Goal: Information Seeking & Learning: Find specific fact

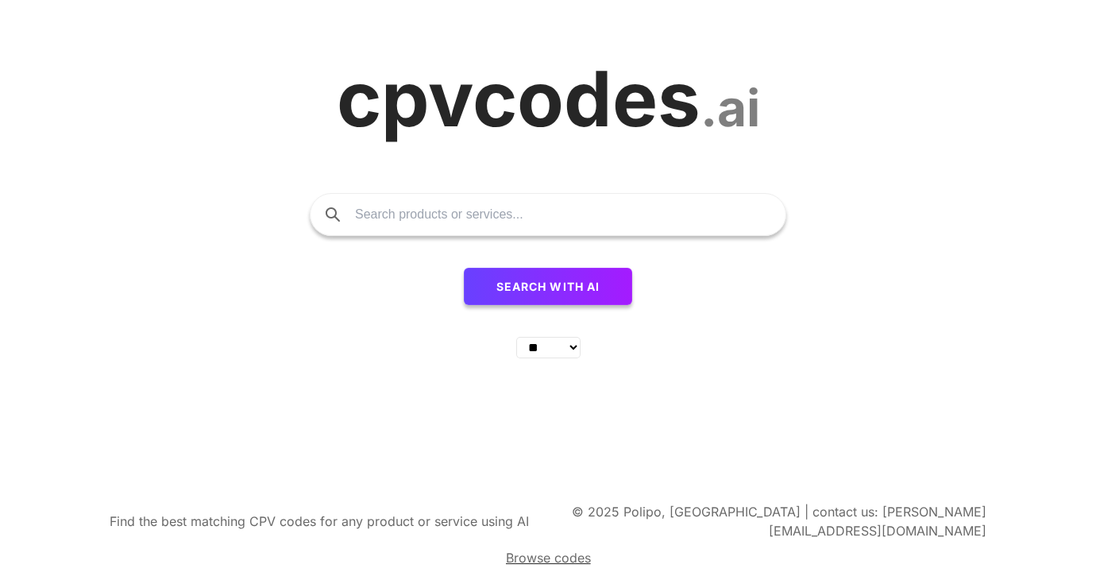
select select "**"
click at [573, 358] on select "** ** ** ** ** ** ** ** ** ** ** ** ** ** ** ** ** ** ** ** ** ** ** **" at bounding box center [548, 347] width 64 height 21
click at [464, 224] on input "text" at bounding box center [562, 214] width 414 height 41
type input "avfall från sjukhus till avfallsanläggning"
click at [550, 293] on span "Search with AI" at bounding box center [548, 285] width 104 height 13
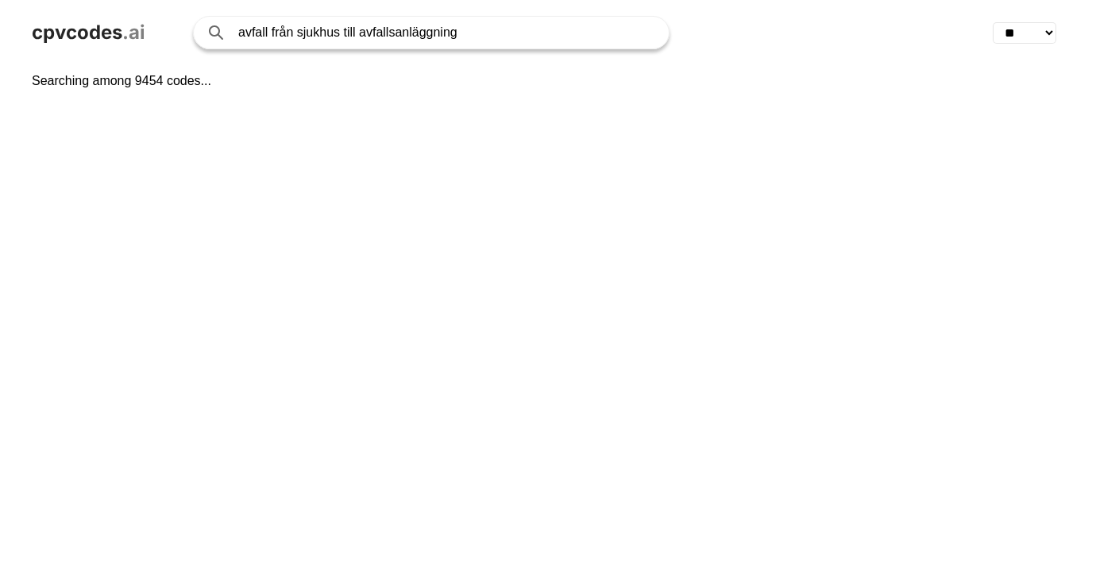
select select "**"
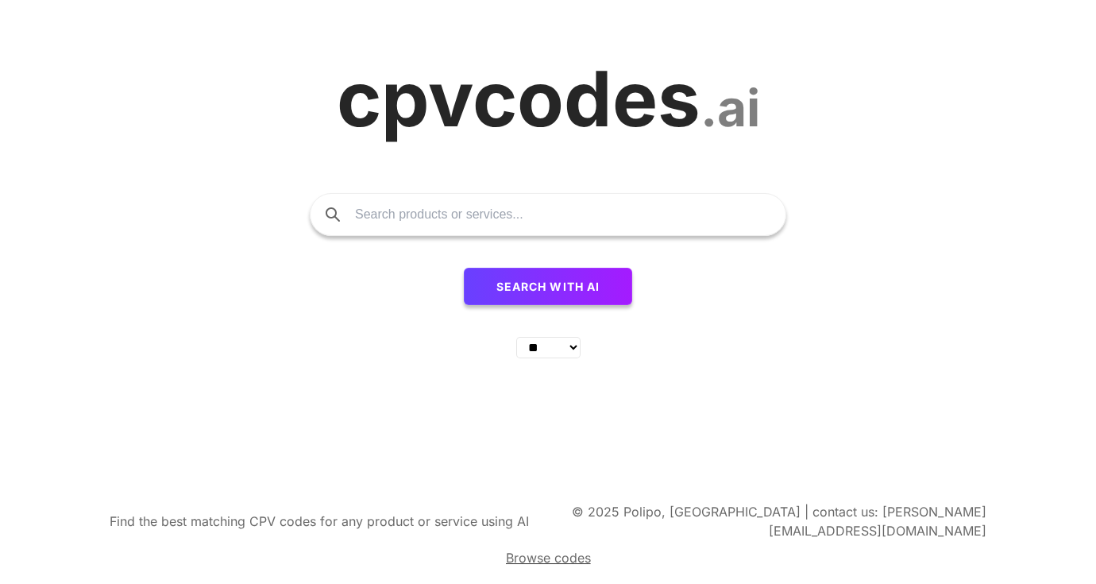
select select "**"
click at [431, 222] on input "text" at bounding box center [562, 214] width 414 height 41
paste input "hämtning av källsorterat avfall från sjukhus och vårdbyggnade"
type input "hämtning av källsorterat avfall från sjukhus och vårdbyggnade"
click at [464, 268] on button "Search with AI" at bounding box center [548, 287] width 169 height 38
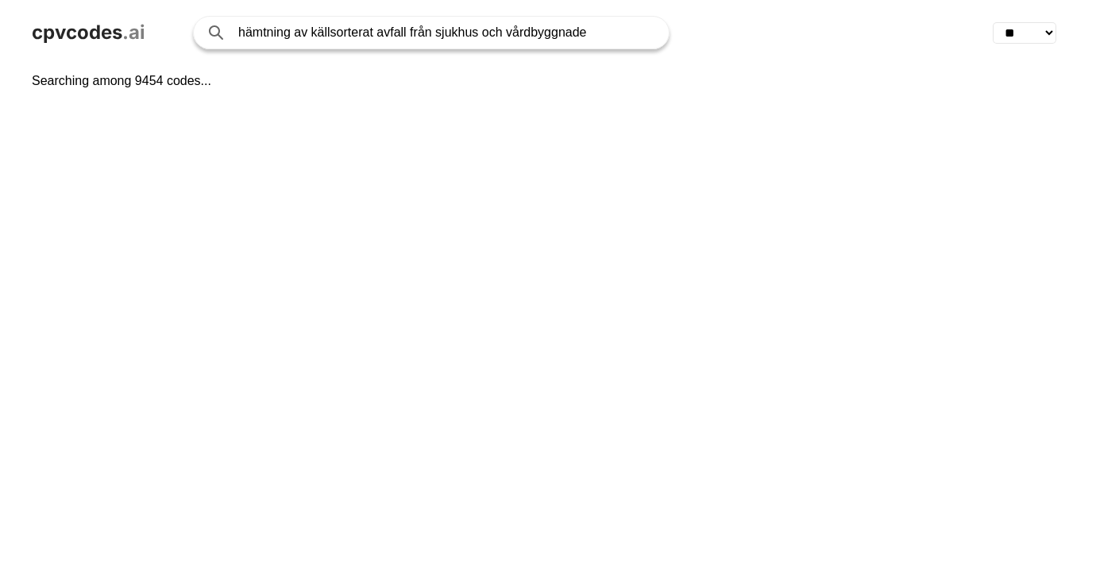
select select "**"
drag, startPoint x: 598, startPoint y: 17, endPoint x: 595, endPoint y: 29, distance: 11.4
click at [598, 17] on input "hämtning av källsorterat avfall från sjukhus och vårdbyggnade" at bounding box center [445, 33] width 414 height 32
click at [593, 33] on input "hämtning av källsorterat avfall från sjukhus och vårdbyggnade" at bounding box center [445, 33] width 414 height 32
click at [607, 30] on input "hämtning av källsorterat avfall från sjukhus och vårdbyggnader" at bounding box center [445, 33] width 414 height 32
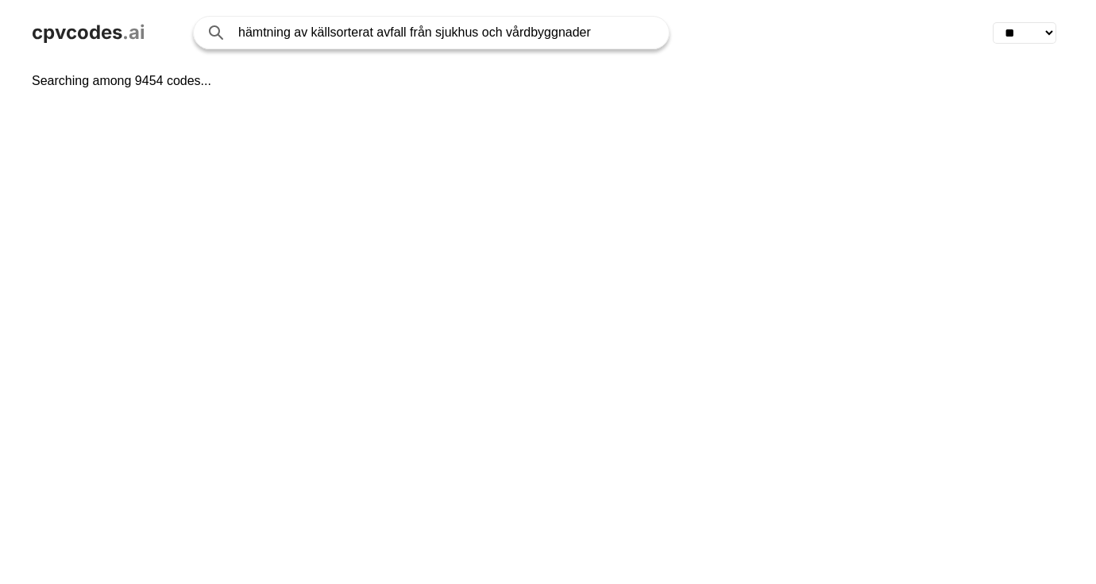
type input "hämtning av källsorterat avfall från sjukhus och vårdbyggnader"
click button "Search with AI" at bounding box center [0, 0] width 0 height 0
select select "**"
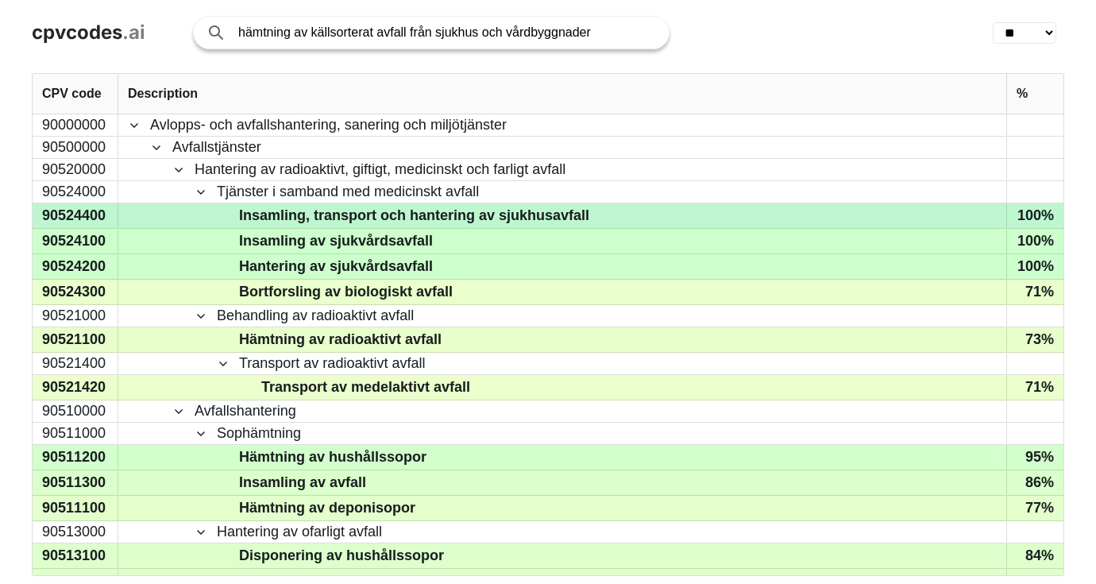
click at [68, 212] on div "90524400" at bounding box center [76, 215] width 86 height 25
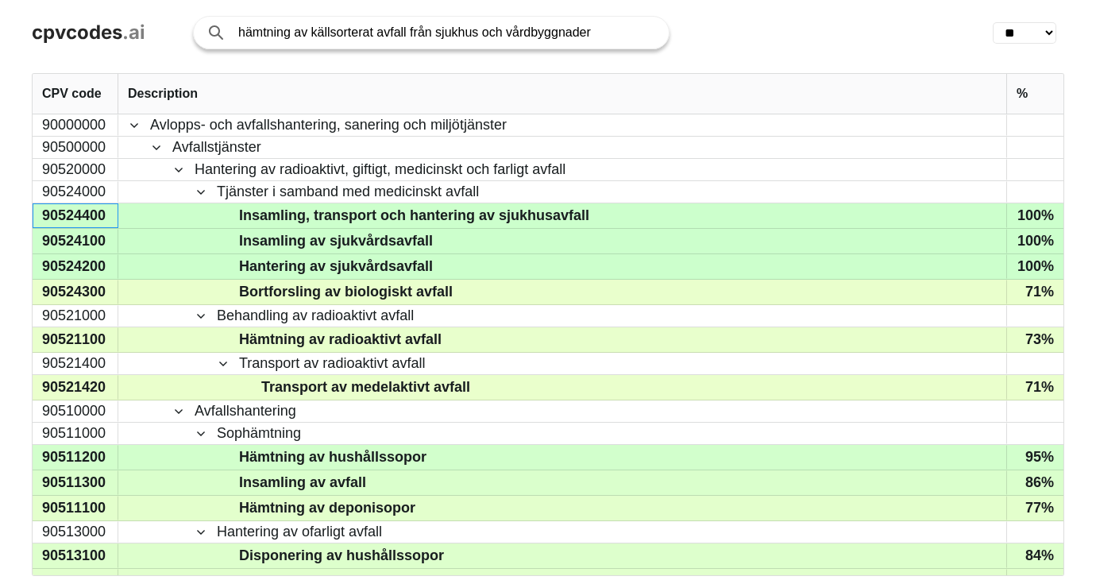
click at [623, 27] on input "hämtning av källsorterat avfall från sjukhus och vårdbyggnader" at bounding box center [445, 33] width 414 height 32
paste input "90524400"
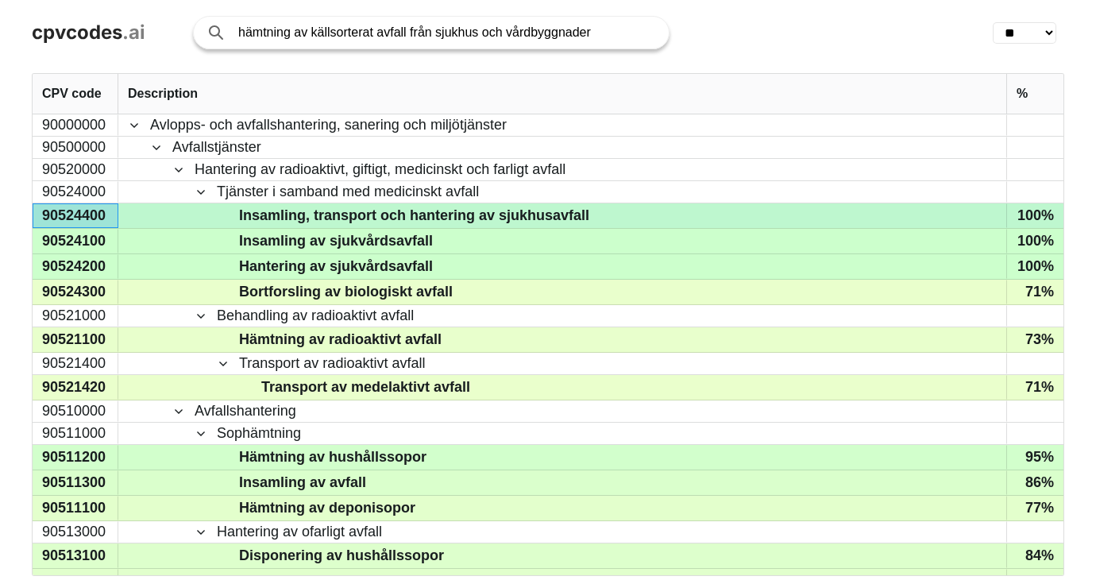
click at [94, 214] on div "90524400" at bounding box center [76, 215] width 86 height 25
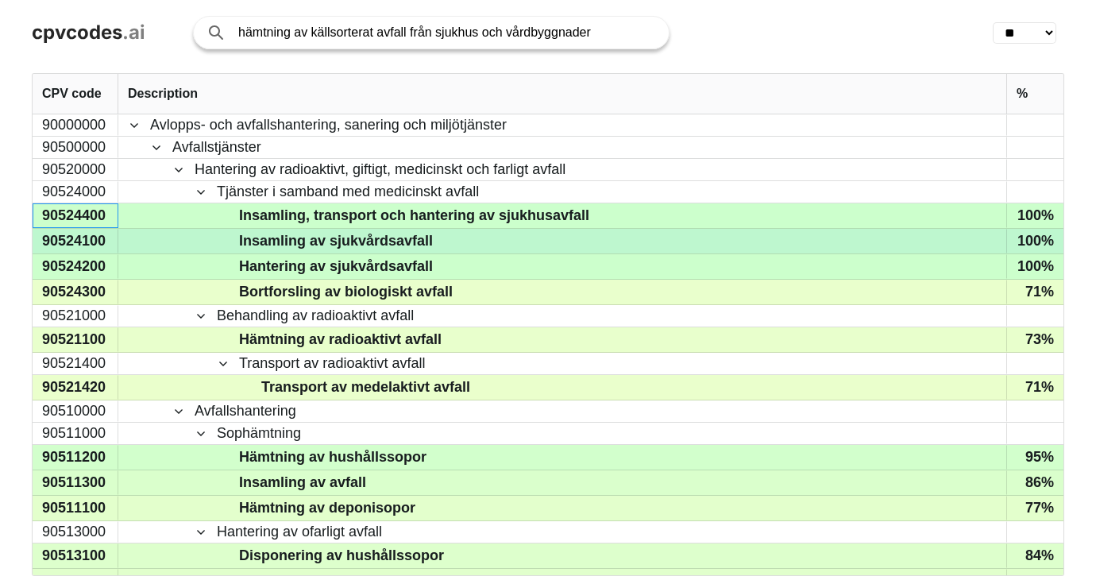
click at [85, 242] on div "90524100" at bounding box center [76, 241] width 86 height 25
drag, startPoint x: 102, startPoint y: 249, endPoint x: 87, endPoint y: 241, distance: 17.4
click at [88, 241] on div "90524100" at bounding box center [76, 241] width 86 height 25
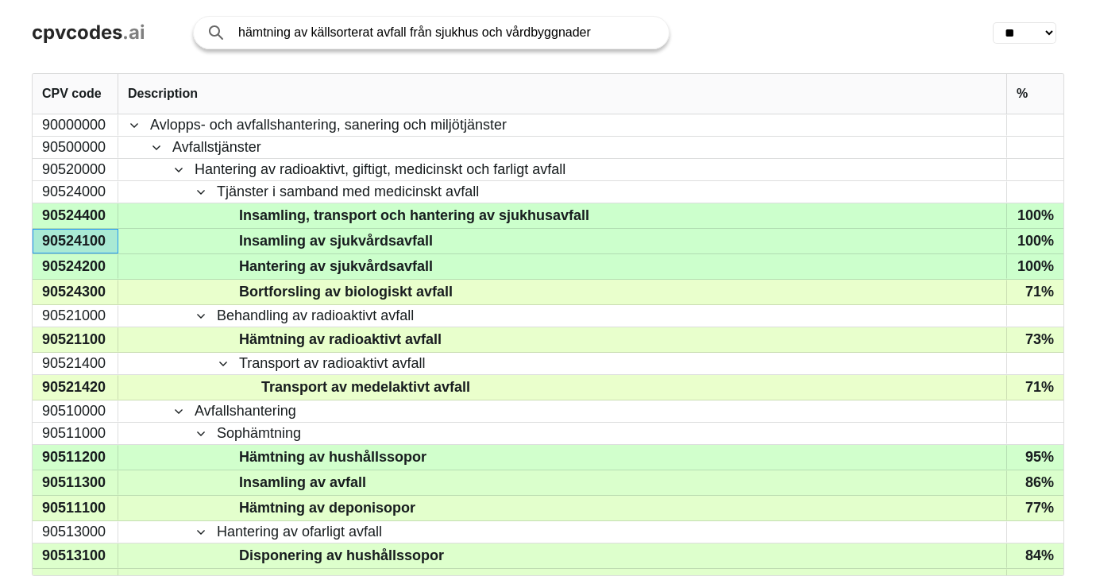
click at [1027, 96] on span "%" at bounding box center [1021, 94] width 11 height 14
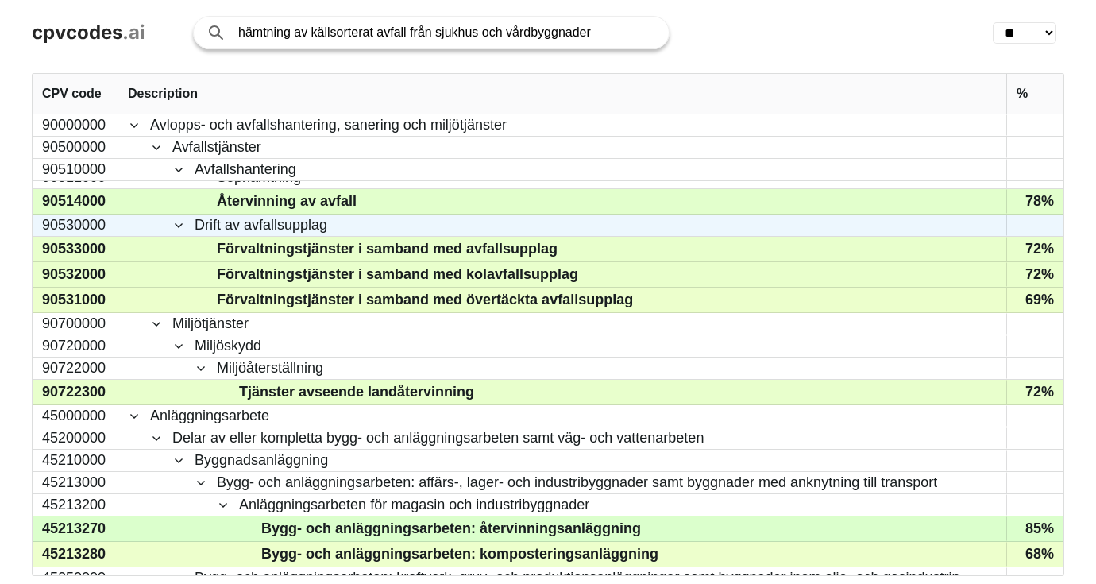
scroll to position [625, 0]
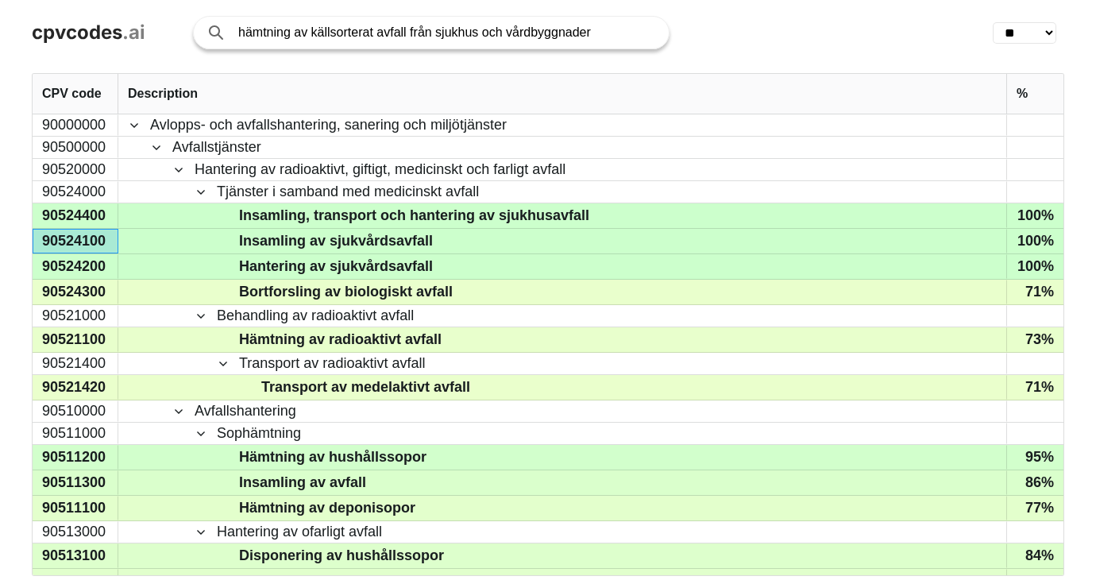
drag, startPoint x: 613, startPoint y: 33, endPoint x: 312, endPoint y: 39, distance: 301.0
click at [312, 39] on input "hämtning av källsorterat avfall från sjukhus och vårdbyggnader" at bounding box center [445, 33] width 414 height 32
type input "hämtning och transport av byggavfall"
click button "Search with AI" at bounding box center [0, 0] width 0 height 0
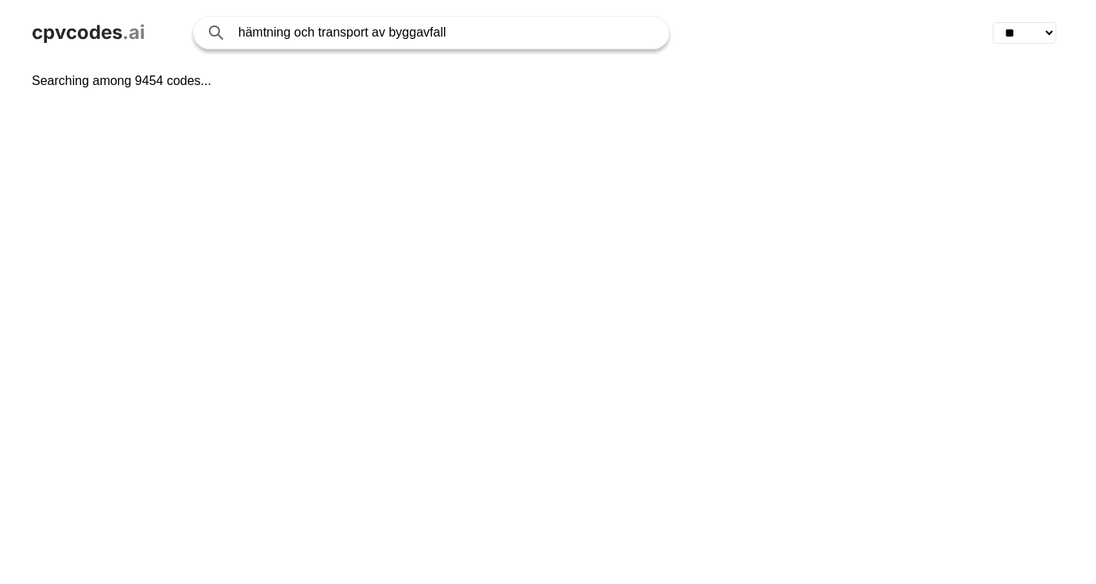
select select "**"
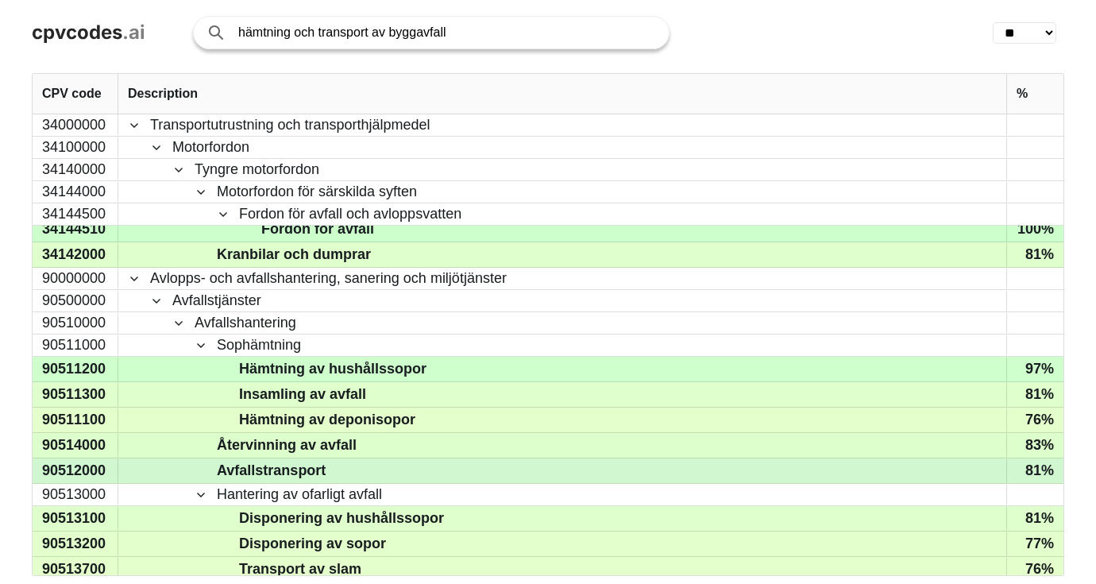
scroll to position [6, 0]
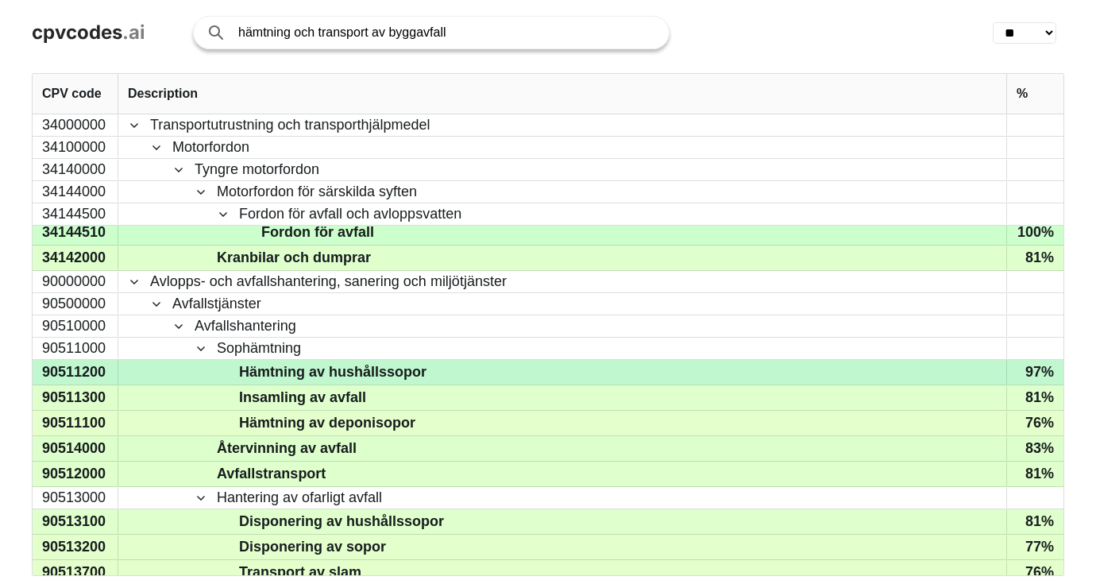
click at [76, 372] on div "90511200" at bounding box center [76, 372] width 86 height 25
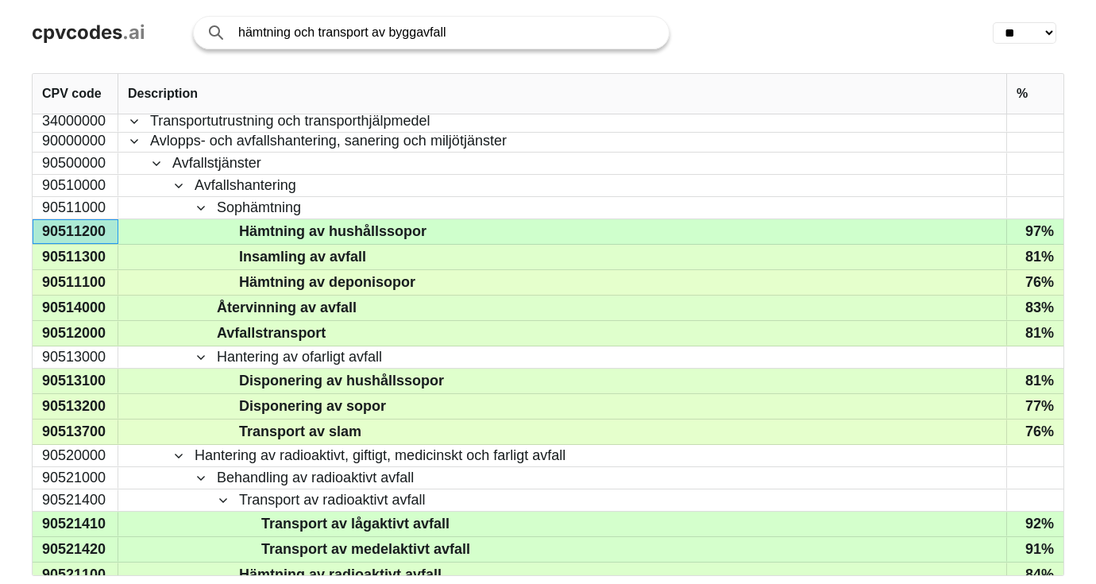
scroll to position [144, 0]
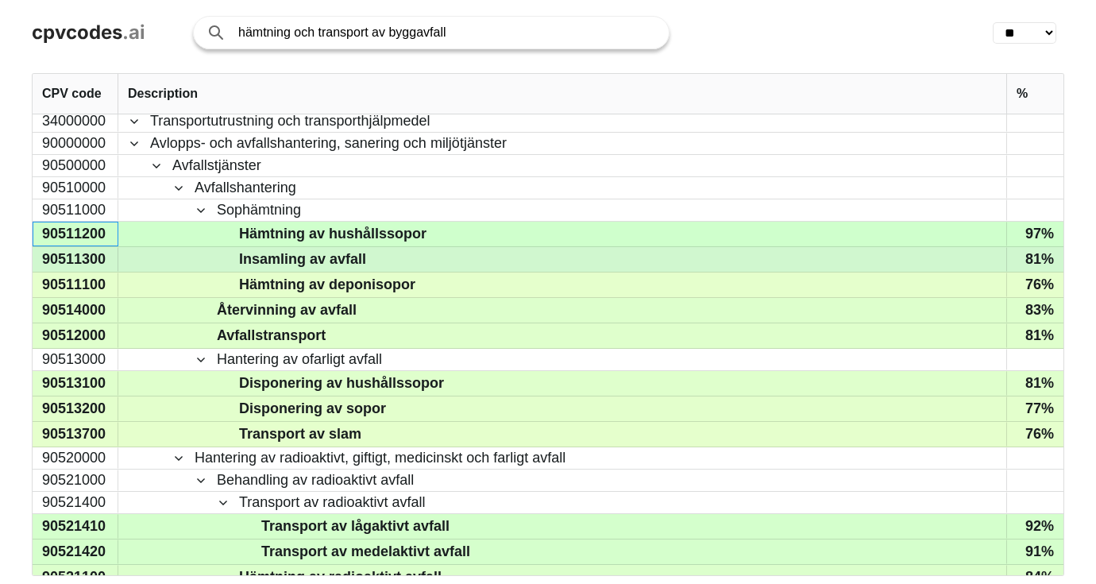
click at [75, 260] on div "90511300" at bounding box center [76, 259] width 86 height 25
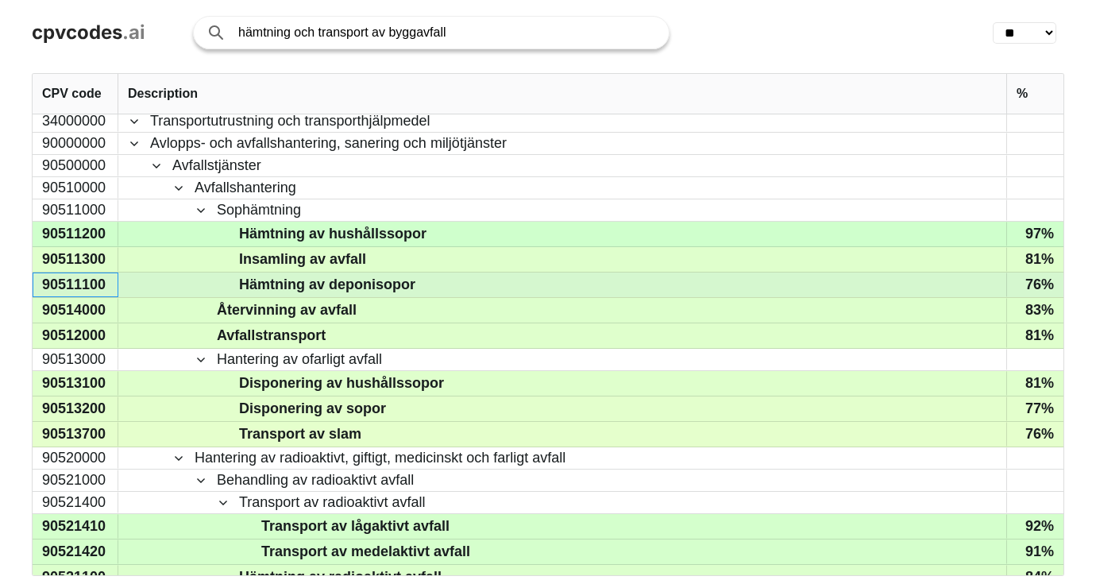
click at [83, 284] on div "90511100" at bounding box center [76, 284] width 86 height 25
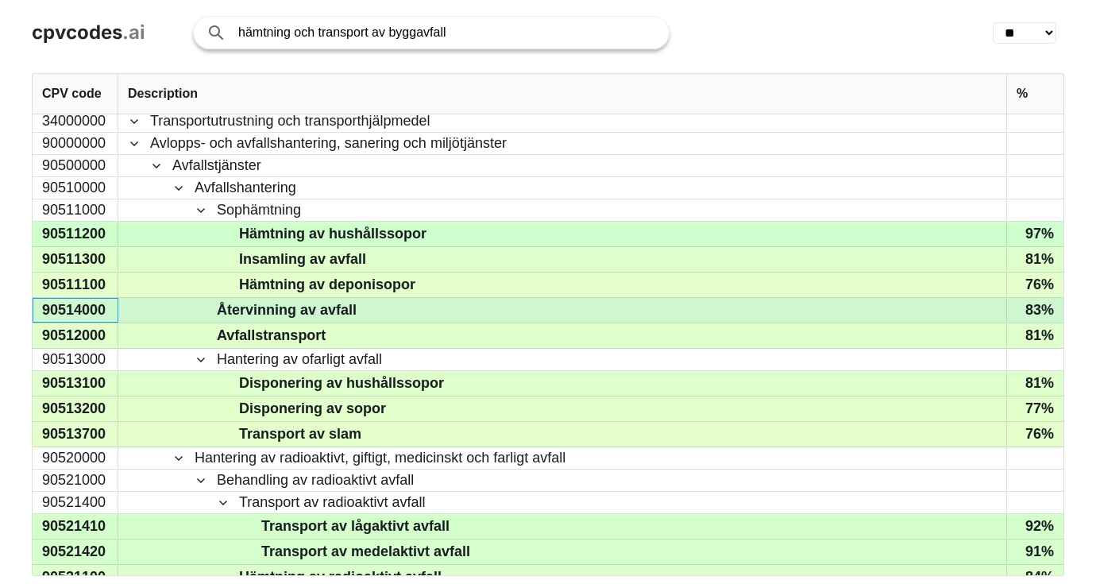
click at [83, 310] on div "90514000" at bounding box center [76, 310] width 86 height 25
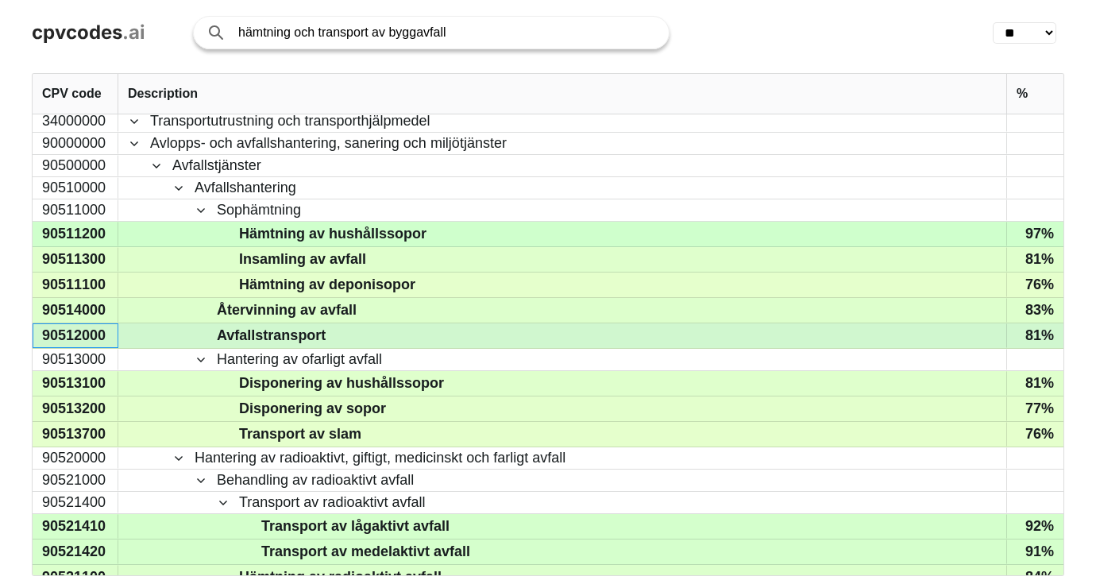
click at [63, 330] on div "90512000" at bounding box center [76, 335] width 86 height 25
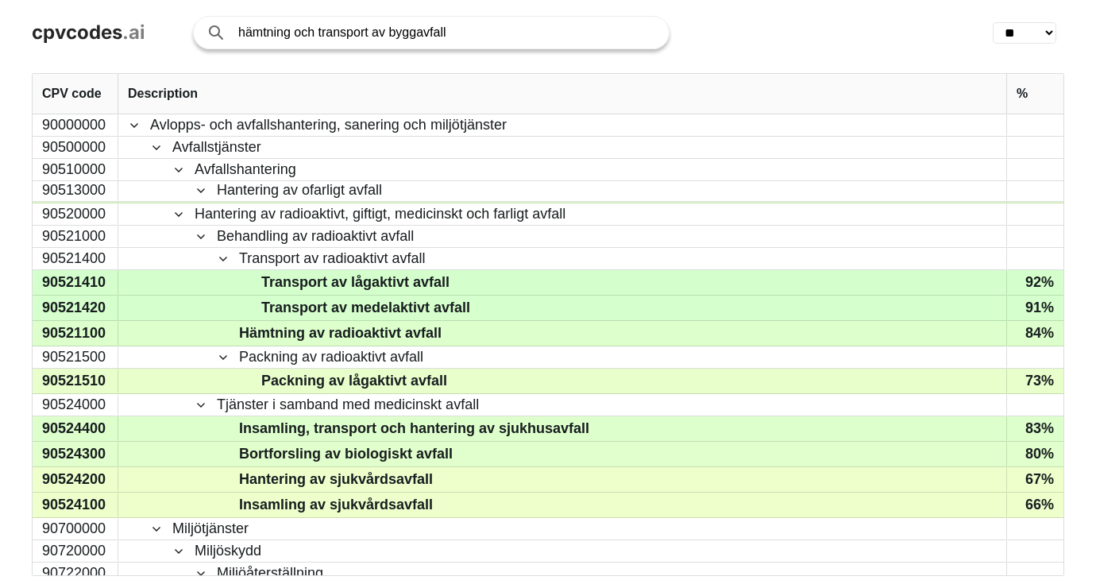
scroll to position [392, 0]
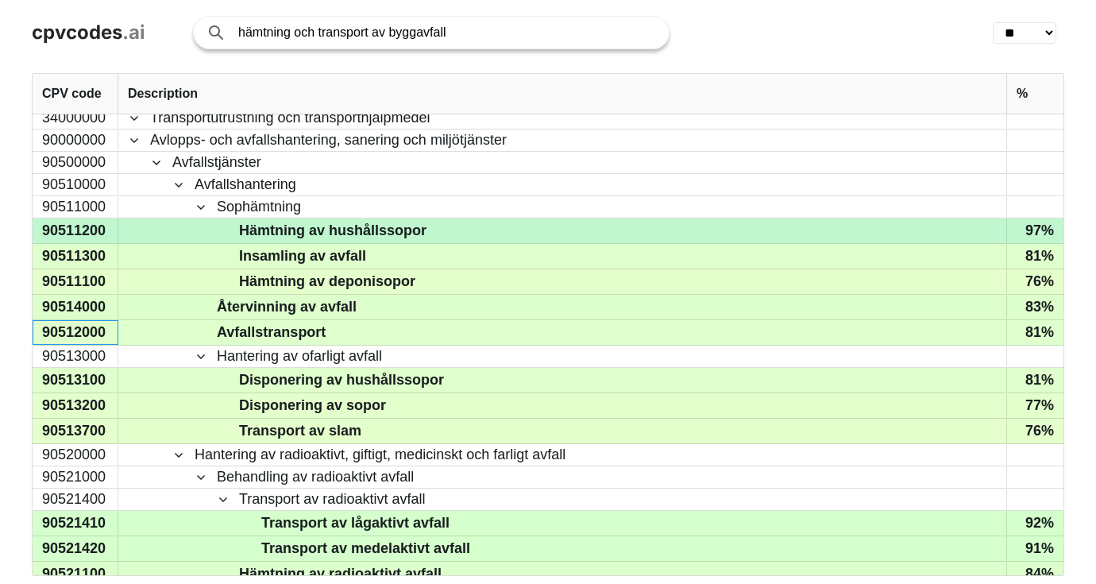
click at [74, 233] on div "90511200" at bounding box center [76, 230] width 86 height 25
